Goal: Information Seeking & Learning: Learn about a topic

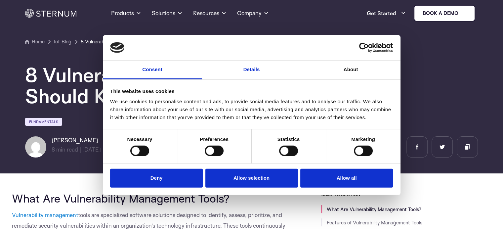
drag, startPoint x: 260, startPoint y: 71, endPoint x: 292, endPoint y: 66, distance: 32.4
click at [260, 71] on link "Details" at bounding box center [251, 69] width 99 height 19
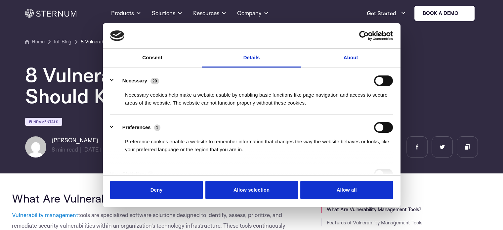
click at [353, 56] on link "About" at bounding box center [350, 58] width 99 height 19
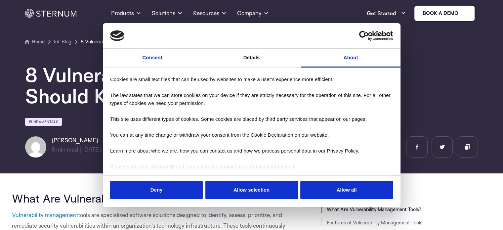
click at [151, 56] on link "Consent" at bounding box center [152, 58] width 99 height 19
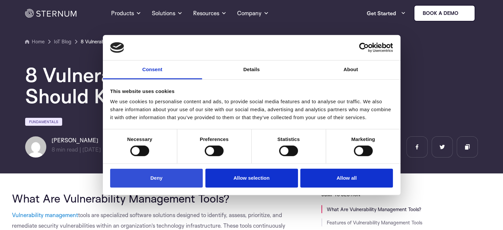
click at [165, 178] on button "Deny" at bounding box center [156, 177] width 93 height 19
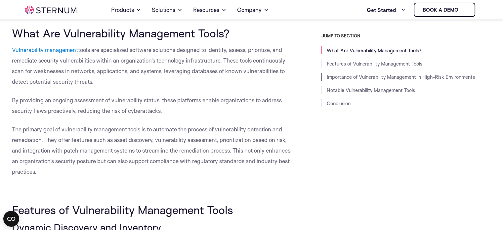
scroll to position [95, 0]
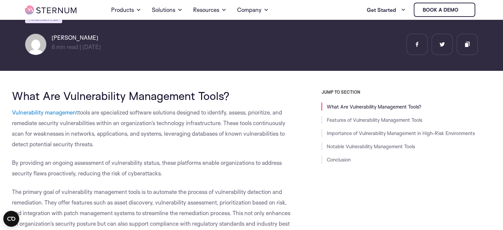
drag, startPoint x: 12, startPoint y: 90, endPoint x: 237, endPoint y: 99, distance: 225.8
click at [237, 99] on h2 "What Are Vulnerability Management Tools?" at bounding box center [152, 95] width 280 height 13
click at [240, 93] on h2 "What Are Vulnerability Management Tools?" at bounding box center [152, 95] width 280 height 13
drag, startPoint x: 11, startPoint y: 94, endPoint x: 245, endPoint y: 94, distance: 234.6
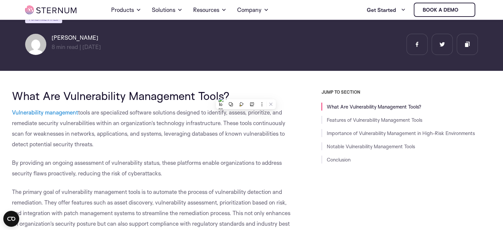
click at [229, 89] on span "What Are Vulnerability Management Tools?" at bounding box center [120, 96] width 217 height 14
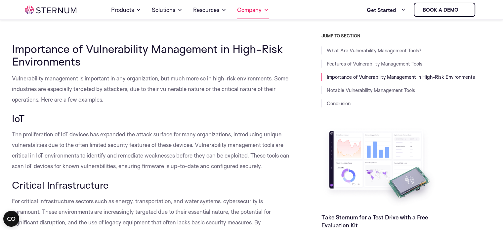
scroll to position [1087, 0]
